Goal: Task Accomplishment & Management: Complete application form

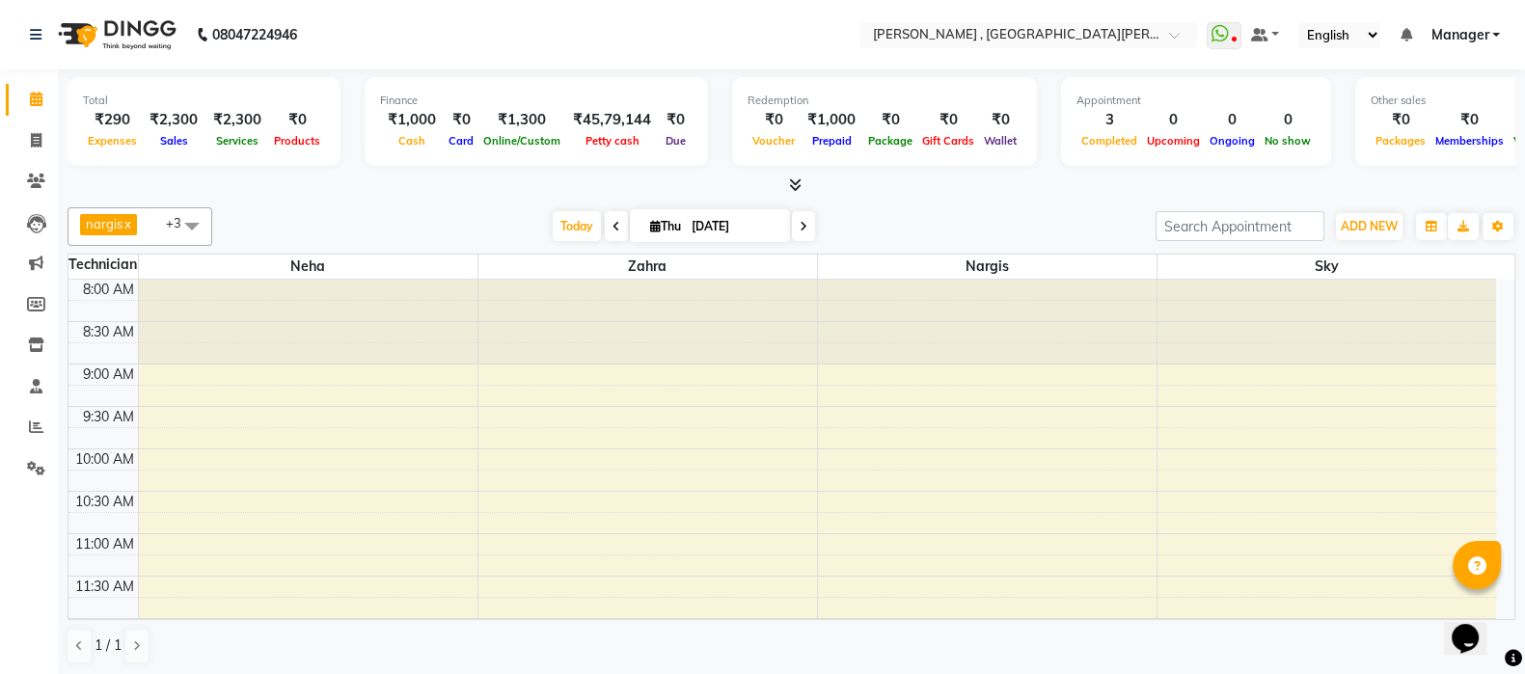
drag, startPoint x: 109, startPoint y: 110, endPoint x: 491, endPoint y: 187, distance: 389.8
click at [491, 187] on div at bounding box center [792, 186] width 1448 height 20
click at [1352, 229] on span "ADD NEW" at bounding box center [1369, 226] width 57 height 14
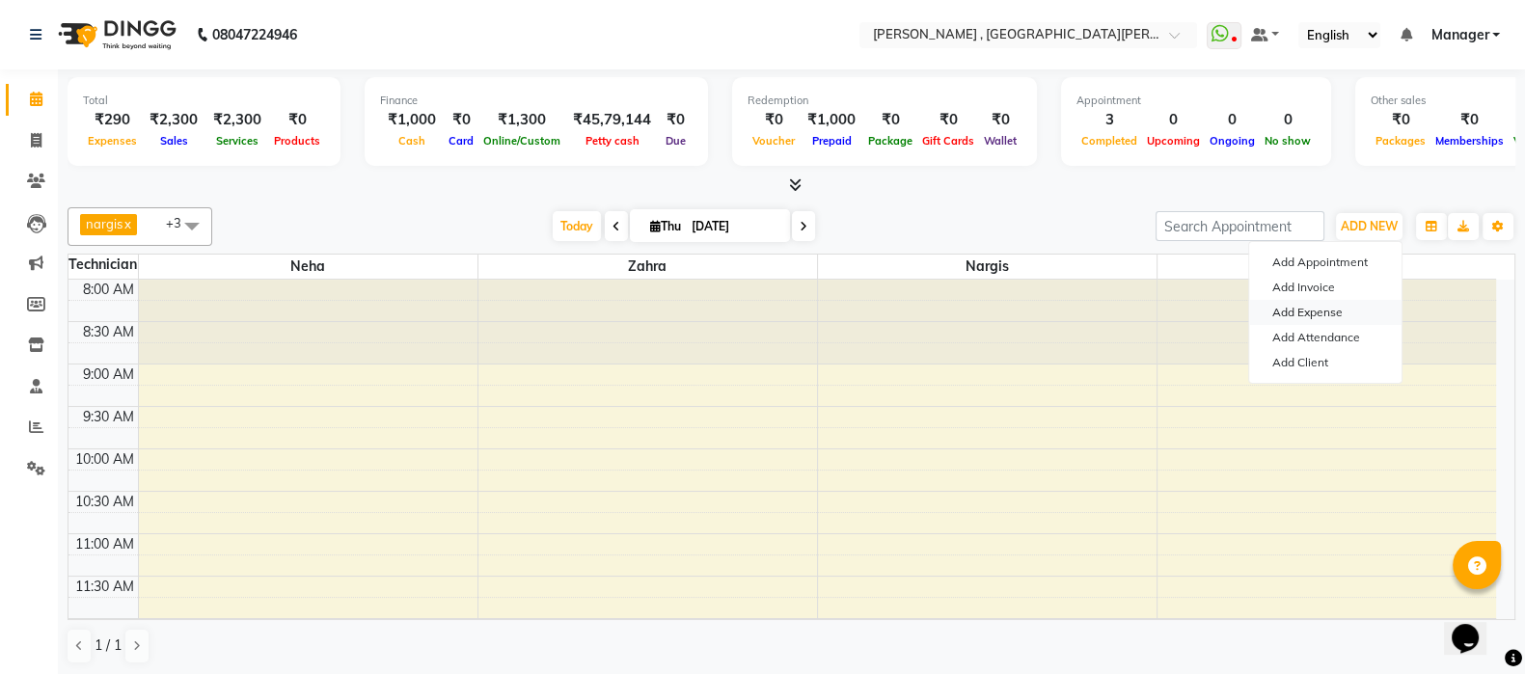
click at [1312, 305] on link "Add Expense" at bounding box center [1325, 312] width 152 height 25
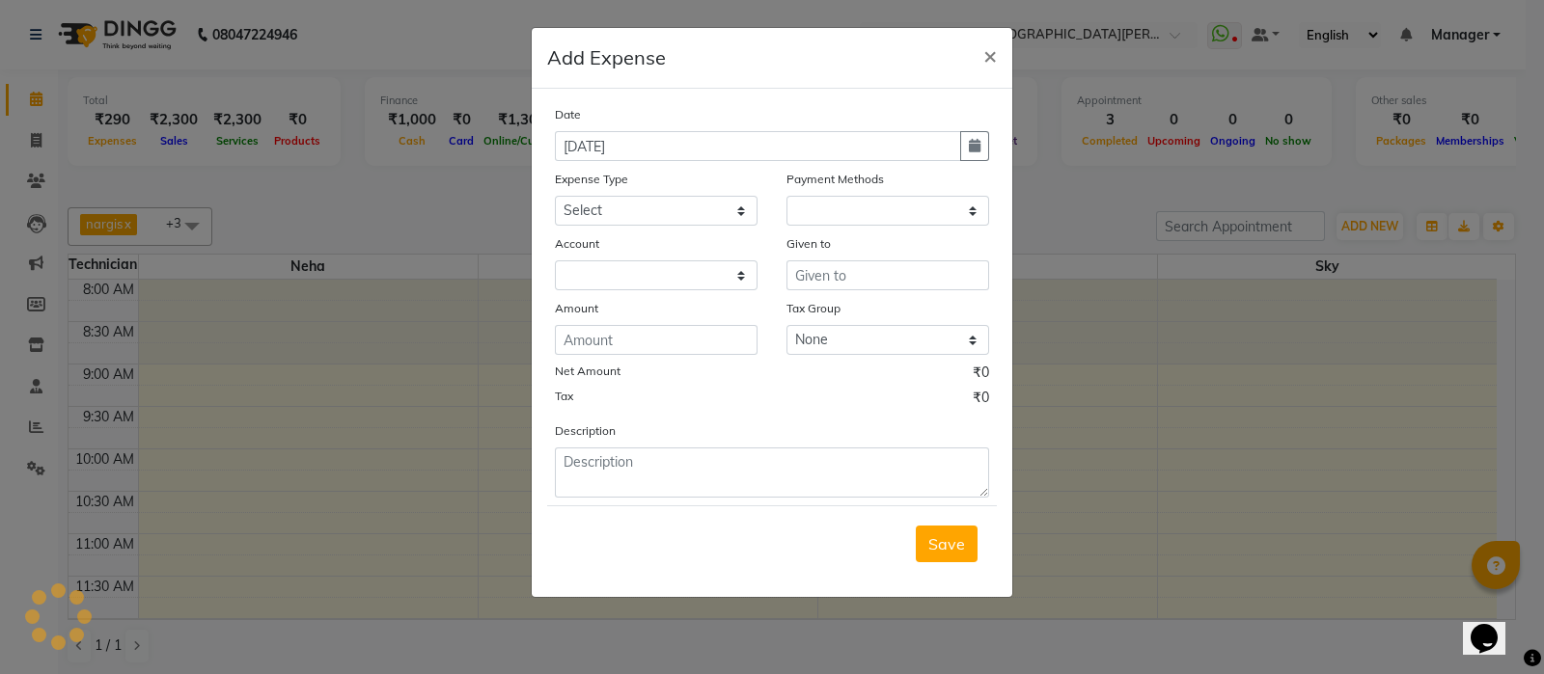
select select "1"
select select "2716"
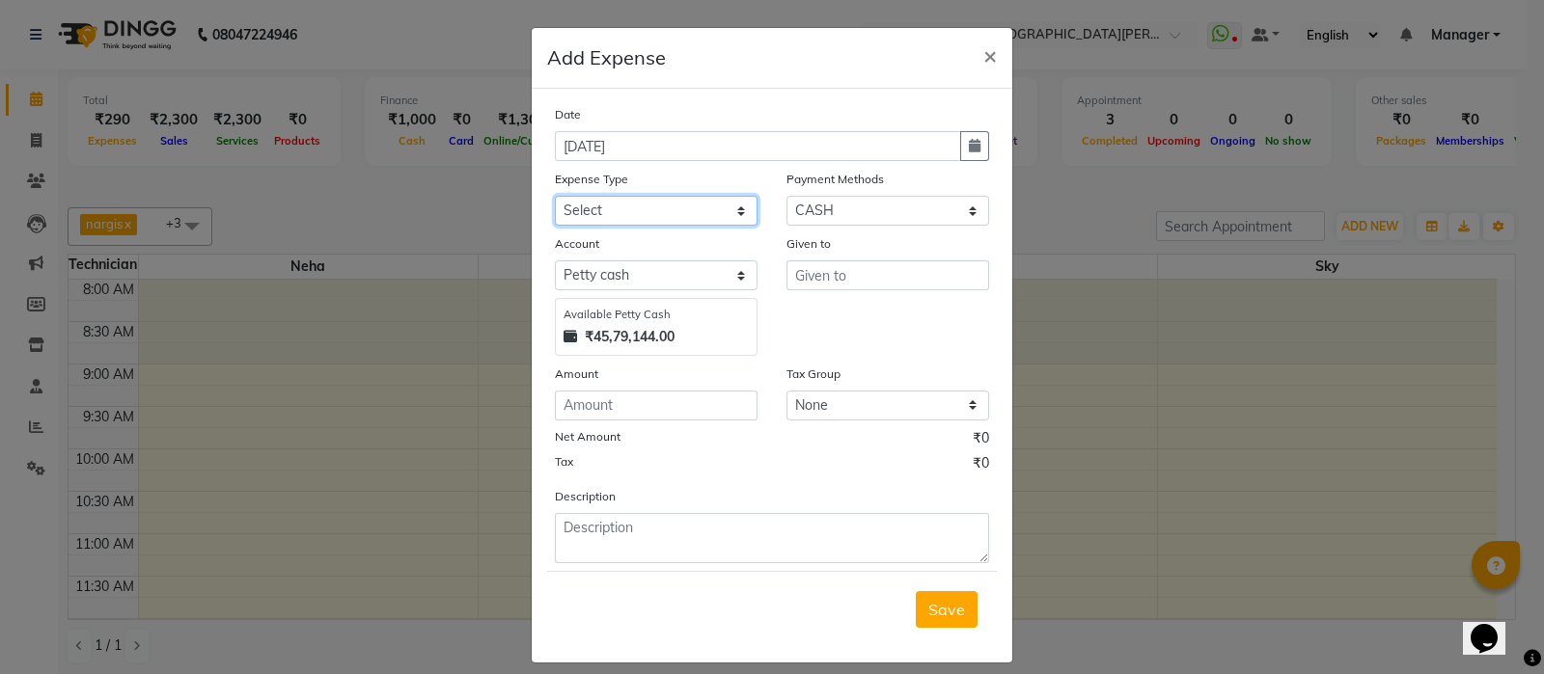
click at [676, 214] on select "Select acetone Advance Salary bank deposite BBMP Beauty products Bed charges BI…" at bounding box center [656, 211] width 203 height 30
select select "3122"
click at [555, 198] on select "Select acetone Advance Salary bank deposite BBMP Beauty products Bed charges BI…" at bounding box center [656, 211] width 203 height 30
click at [608, 399] on input "number" at bounding box center [656, 406] width 203 height 30
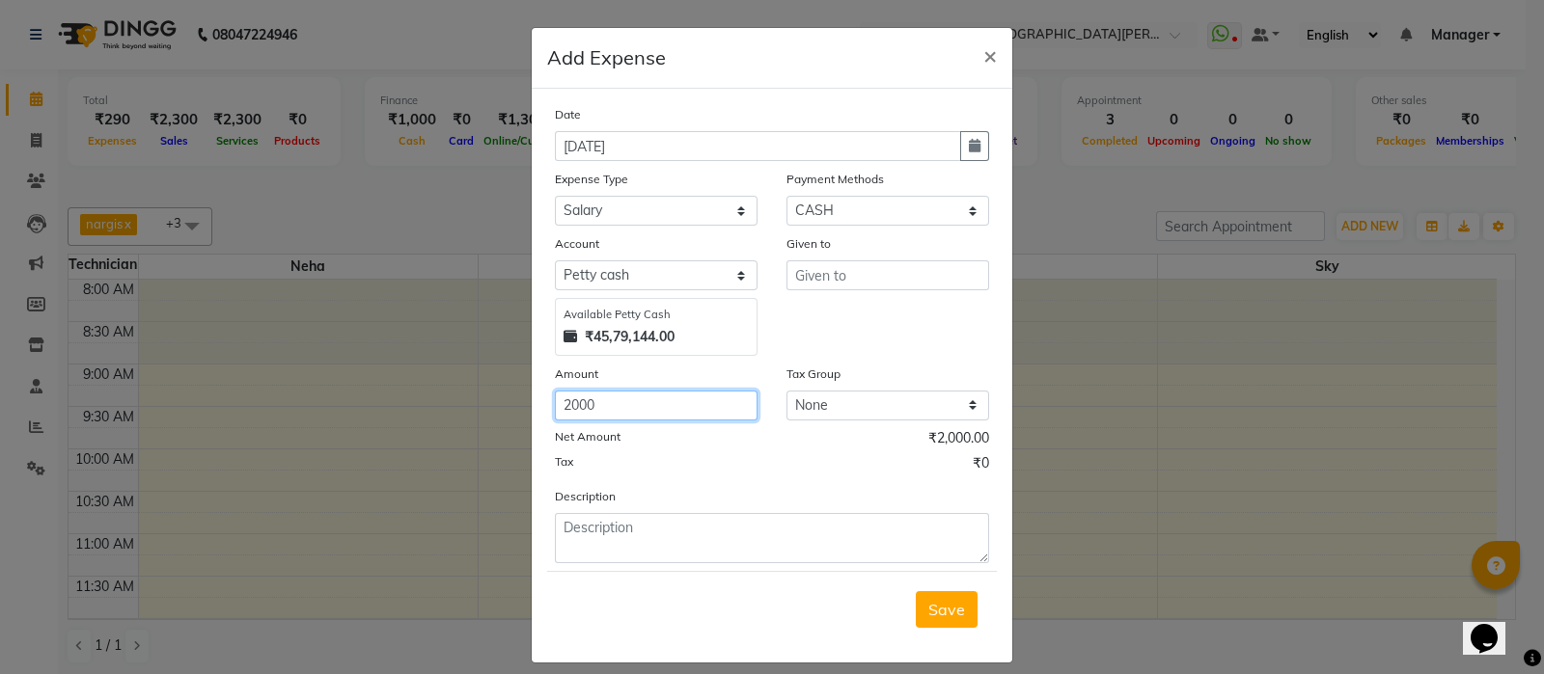
type input "2000"
click at [800, 284] on input "text" at bounding box center [887, 276] width 203 height 30
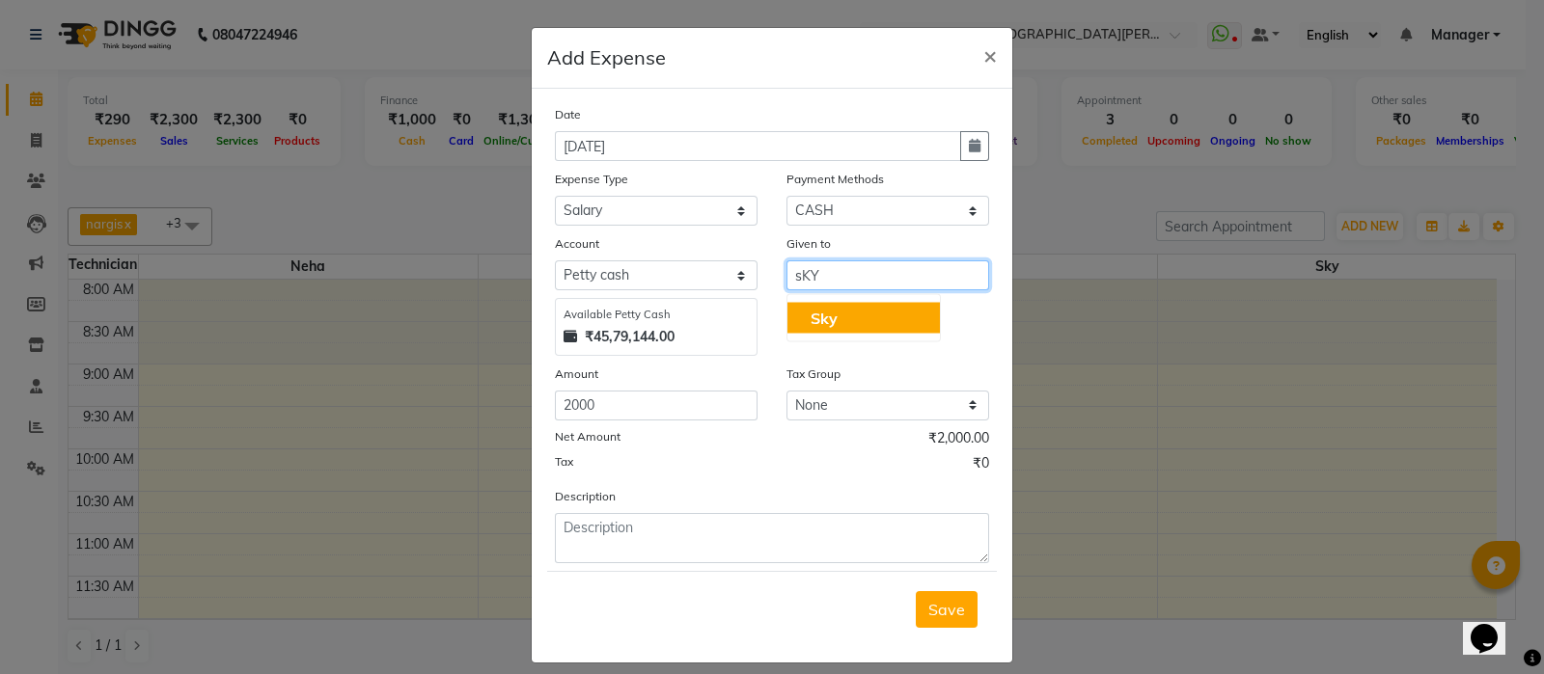
click at [812, 311] on span "Sky" at bounding box center [823, 318] width 27 height 19
type input "Sky"
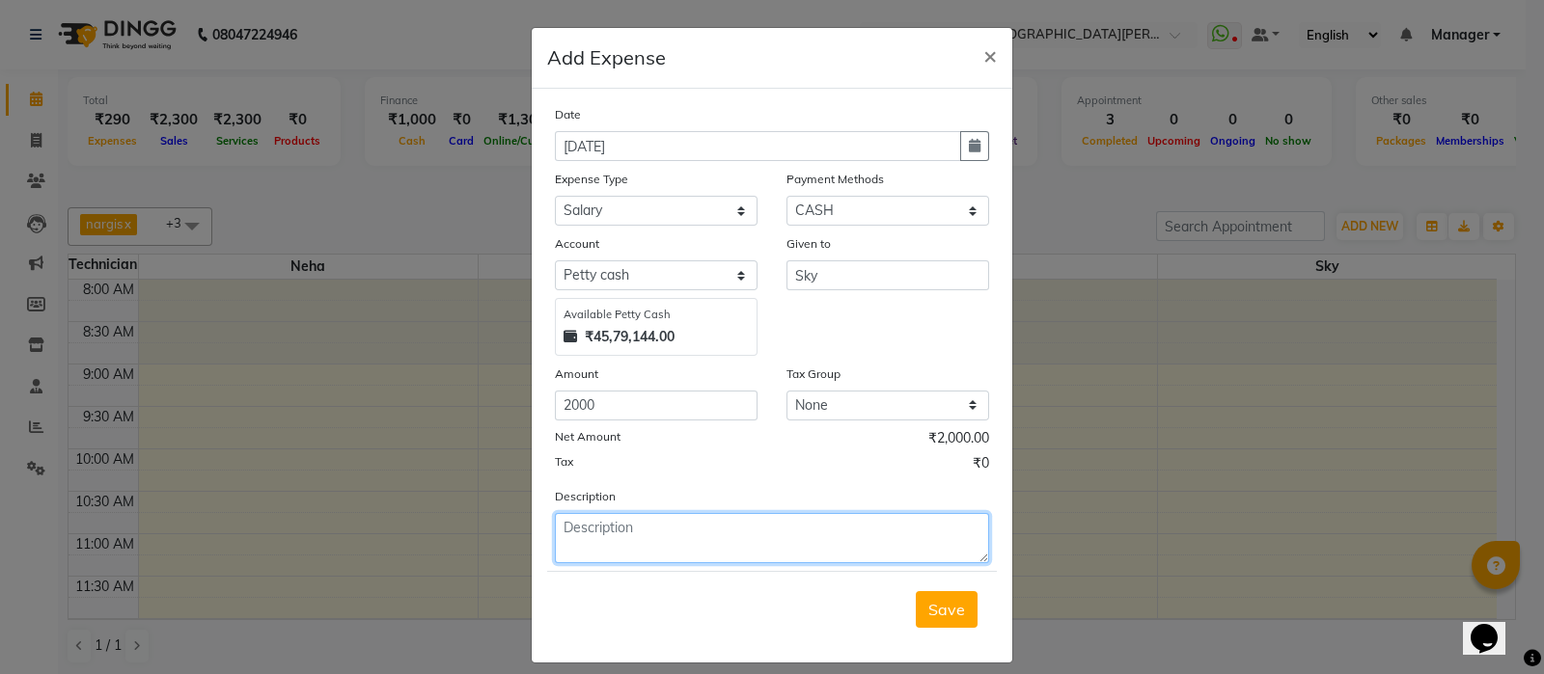
click at [609, 526] on textarea at bounding box center [772, 538] width 434 height 50
type textarea "s"
type textarea "Advance salary amount 2k given to sky by [PERSON_NAME]."
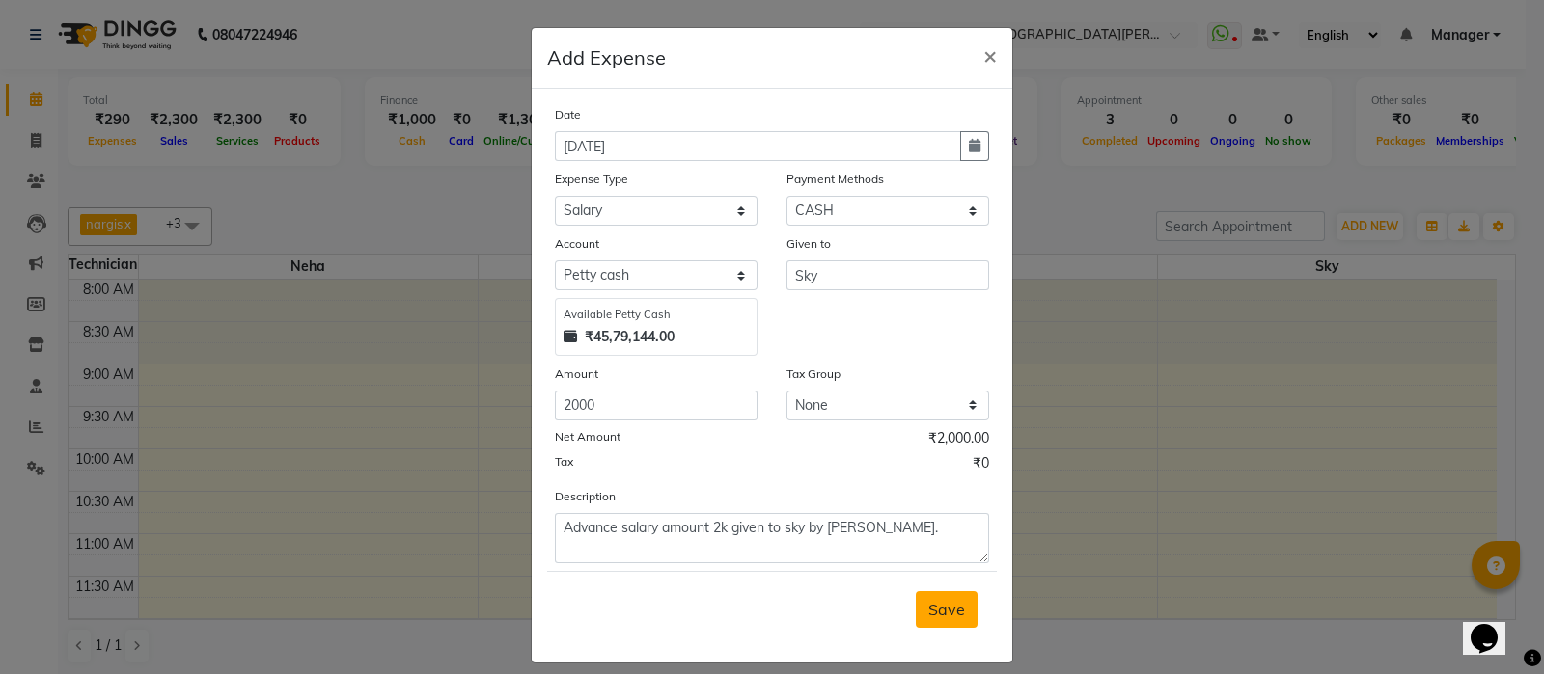
click at [944, 617] on span "Save" at bounding box center [946, 609] width 37 height 19
